Goal: Task Accomplishment & Management: Manage account settings

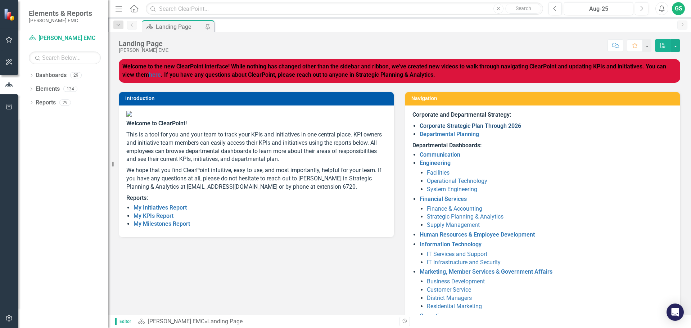
click at [464, 127] on link "Corporate Strategic Plan Through 2026" at bounding box center [471, 125] width 102 height 7
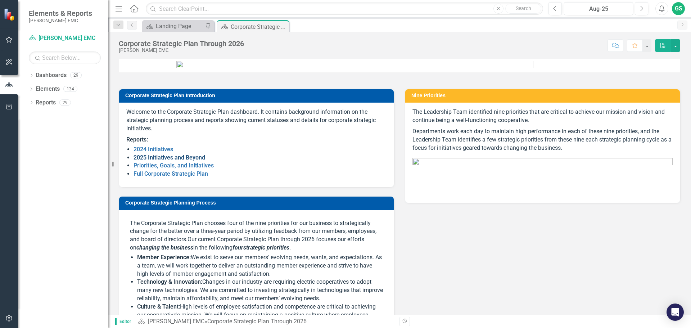
click at [174, 161] on link "2025 Initiatives and Beyond" at bounding box center [170, 157] width 72 height 7
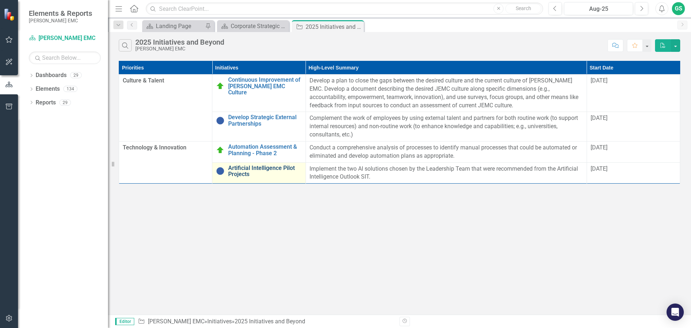
click at [281, 166] on link "Artificial Intelligence Pilot Projects" at bounding box center [264, 171] width 73 height 13
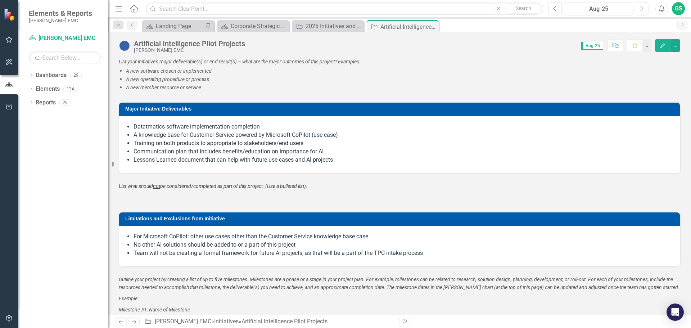
scroll to position [900, 0]
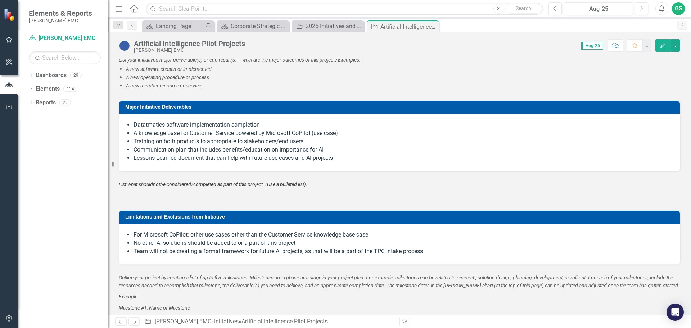
click at [441, 250] on li "Team will not be creating a formal framework for future AI projects, as that wi…" at bounding box center [403, 251] width 539 height 8
click at [428, 251] on li "Team will not be creating a formal framework for future AI projects, as that wi…" at bounding box center [403, 251] width 539 height 8
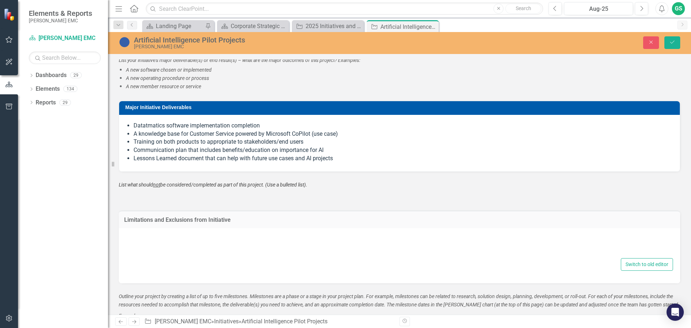
type textarea "<ul> <li>For Microsoft CoPilot: other use cases other than the Customer Service…"
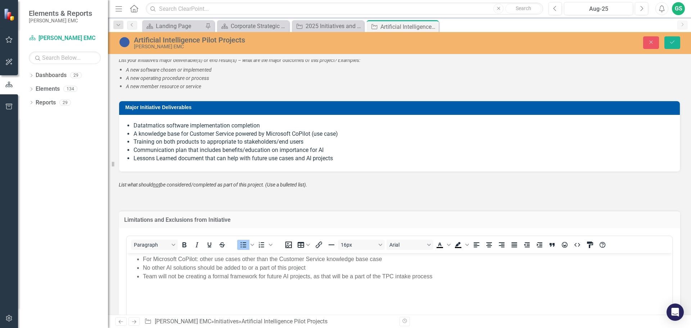
scroll to position [0, 0]
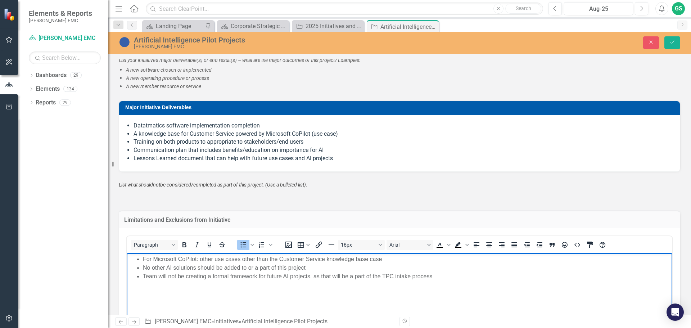
click at [404, 263] on li "No other AI solutions should be added to or a part of this project" at bounding box center [407, 267] width 528 height 9
click at [460, 275] on li "Team will not be creating a formal framework for future AI projects, as that wi…" at bounding box center [407, 276] width 528 height 9
click at [199, 260] on li "For Microsoft CoPilot: other use cases other than the Customer Service knowledg…" at bounding box center [407, 259] width 528 height 9
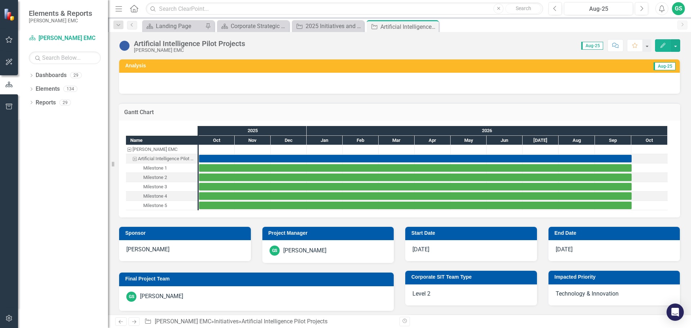
scroll to position [648, 0]
